Goal: Task Accomplishment & Management: Complete application form

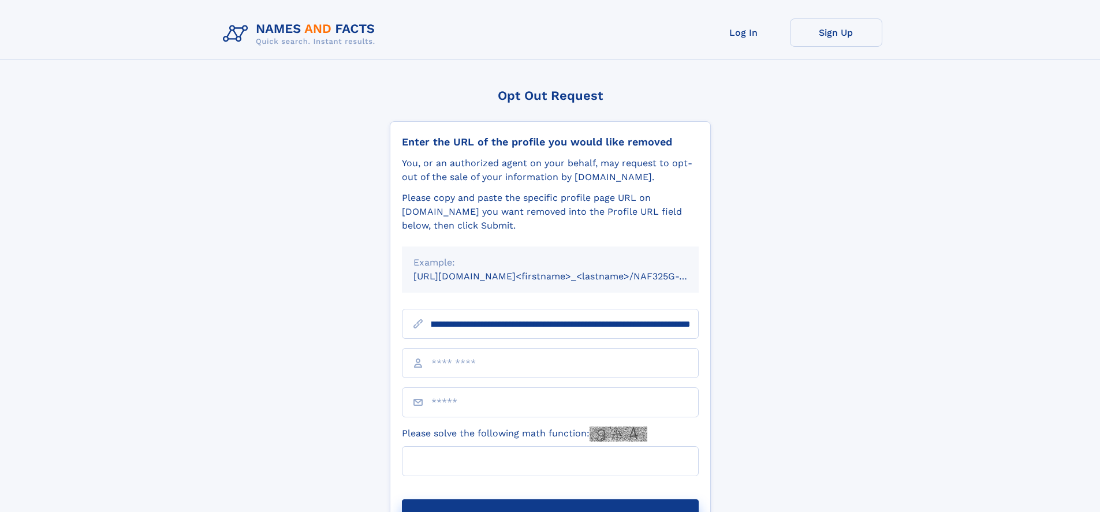
scroll to position [0, 127]
type input "**********"
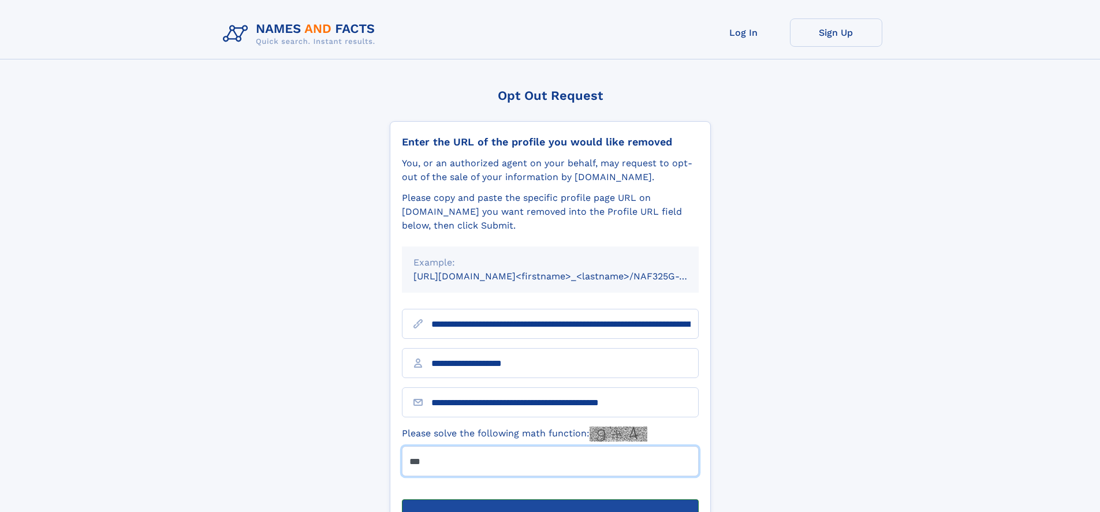
type input "***"
click at [550, 500] on button "Submit Opt Out Request" at bounding box center [550, 518] width 297 height 37
